Goal: Task Accomplishment & Management: Use online tool/utility

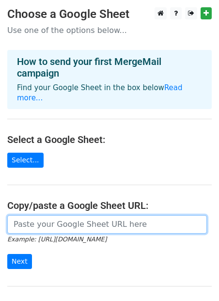
click at [60, 215] on input "url" at bounding box center [107, 224] width 200 height 18
paste input "https://docs.google.com/spreadsheets/d/1iOMkNMa3ru-w1GYVJSZjNoRrsrP7ggDArNbE3QC…"
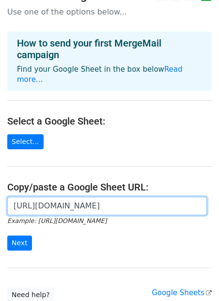
scroll to position [31, 0]
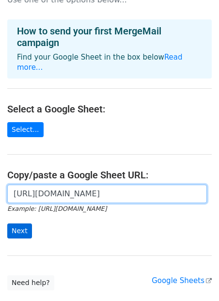
type input "https://docs.google.com/spreadsheets/d/1iOMkNMa3ru-w1GYVJSZjNoRrsrP7ggDArNbE3QC…"
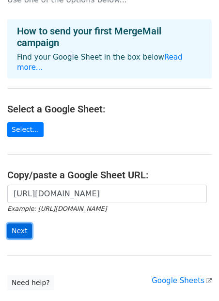
click at [19, 224] on input "Next" at bounding box center [19, 231] width 25 height 15
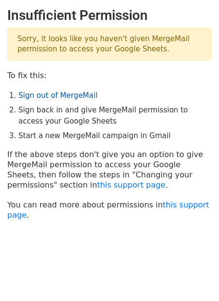
click at [72, 91] on link "Sign out of MergeMail" at bounding box center [57, 95] width 79 height 9
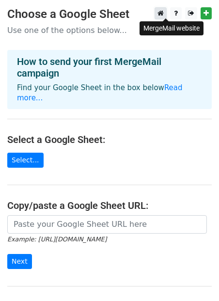
click at [164, 13] on icon at bounding box center [161, 13] width 6 height 7
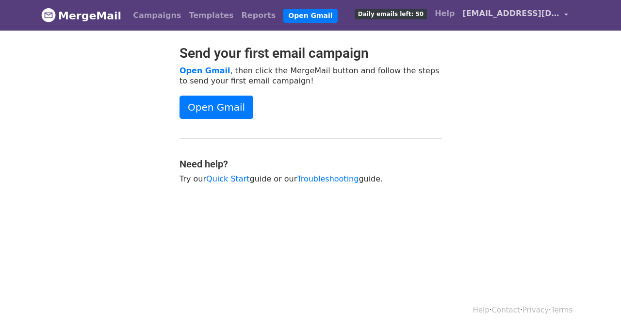
click at [563, 16] on link "maheksandhu@gmail.com" at bounding box center [516, 15] width 114 height 23
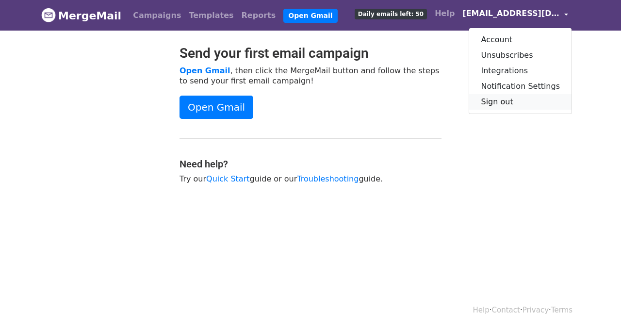
click at [518, 94] on link "Sign out" at bounding box center [520, 102] width 102 height 16
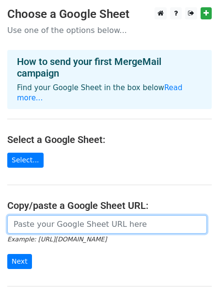
click at [33, 215] on input "url" at bounding box center [107, 224] width 200 height 18
paste input "https://docs.google.com/spreadsheets/d/1iOMkNMa3ru-w1GYVJSZjNoRrsrP7ggDArNbE3QC…"
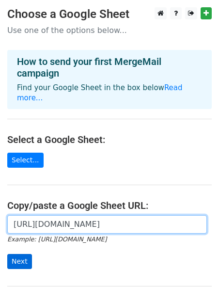
type input "https://docs.google.com/spreadsheets/d/1iOMkNMa3ru-w1GYVJSZjNoRrsrP7ggDArNbE3QC…"
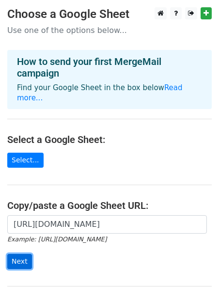
click at [17, 254] on input "Next" at bounding box center [19, 261] width 25 height 15
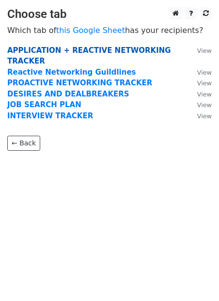
click at [92, 50] on strong "APPLICATION + REACTIVE NETWORKING TRACKER" at bounding box center [89, 56] width 164 height 20
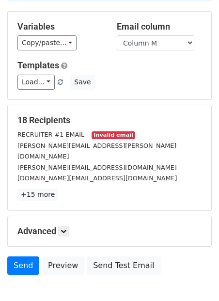
scroll to position [92, 0]
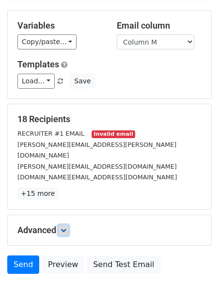
click at [66, 228] on icon at bounding box center [64, 231] width 6 height 6
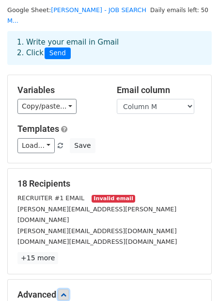
scroll to position [0, 0]
